Goal: Register for event/course

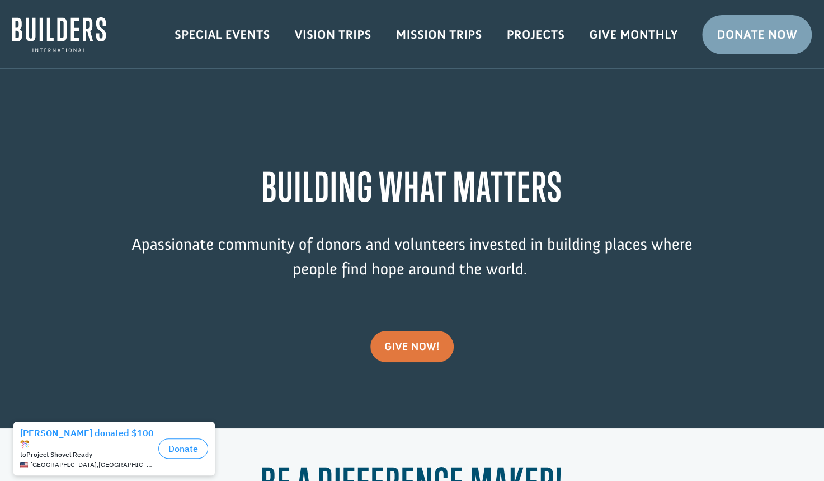
click at [239, 31] on link "Special Events" at bounding box center [222, 34] width 120 height 32
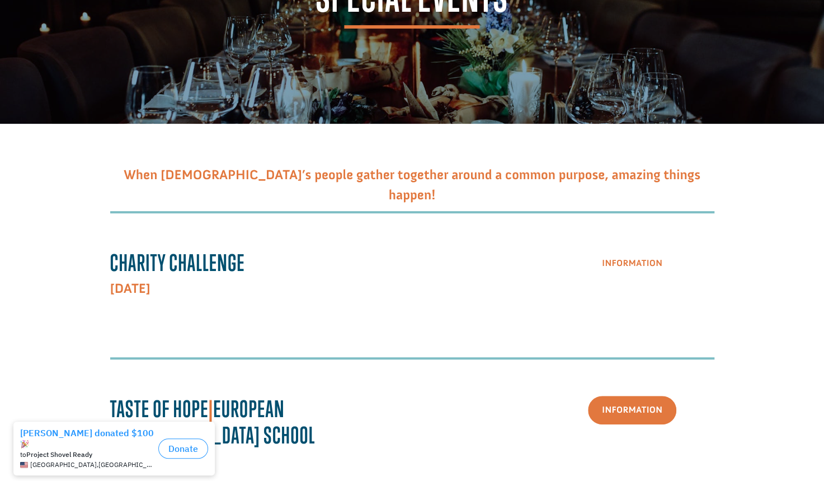
click at [649, 265] on link "Information" at bounding box center [632, 264] width 88 height 29
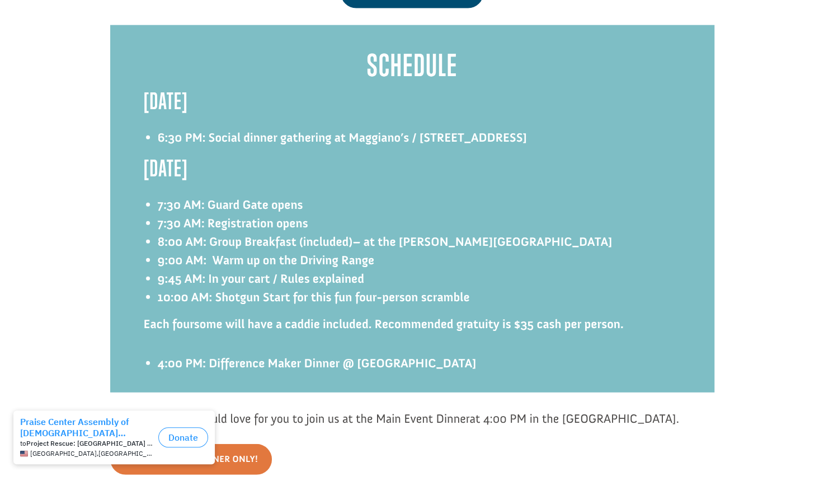
scroll to position [1600, 0]
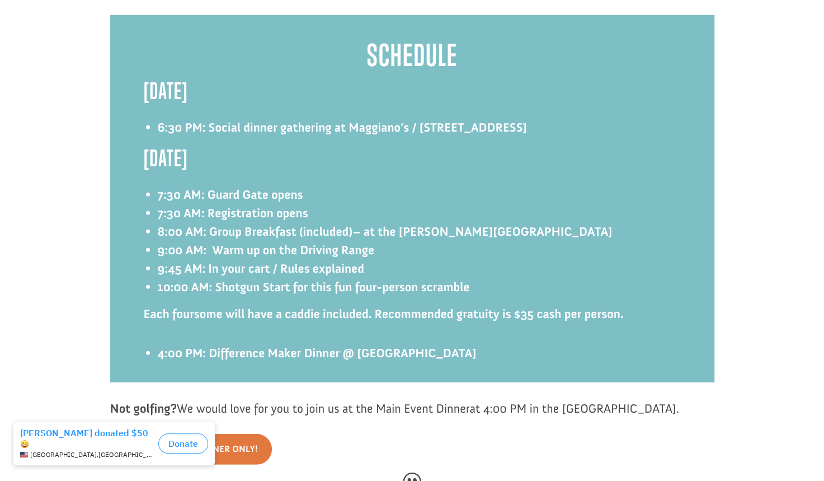
drag, startPoint x: 731, startPoint y: 415, endPoint x: 369, endPoint y: 55, distance: 510.0
copy div "Schedule [DATE] 6:30 PM: Social dinner gathering at Maggiano’s / [STREET_ADDRES…"
